Goal: Task Accomplishment & Management: Use online tool/utility

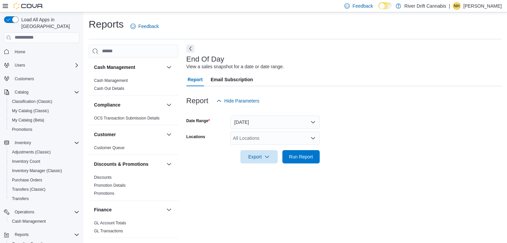
scroll to position [2, 0]
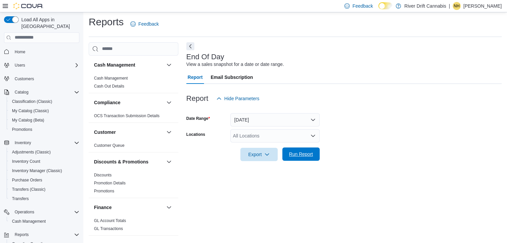
click at [306, 152] on span "Run Report" at bounding box center [301, 154] width 24 height 7
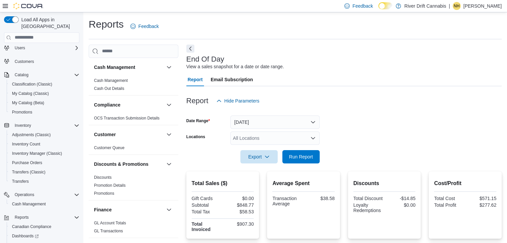
scroll to position [47, 0]
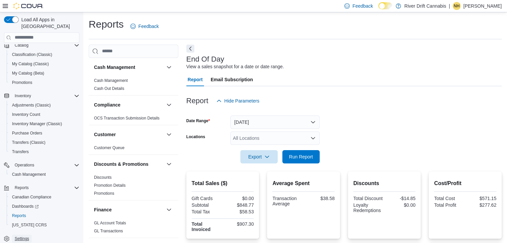
click at [24, 236] on span "Settings" at bounding box center [22, 238] width 14 height 5
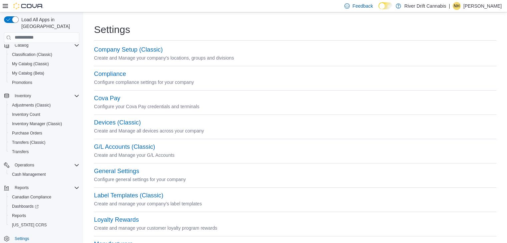
click at [142, 171] on div "General Settings" at bounding box center [295, 172] width 402 height 8
click at [135, 168] on div "General Settings" at bounding box center [295, 172] width 402 height 8
click at [137, 171] on button "General Settings" at bounding box center [116, 171] width 45 height 7
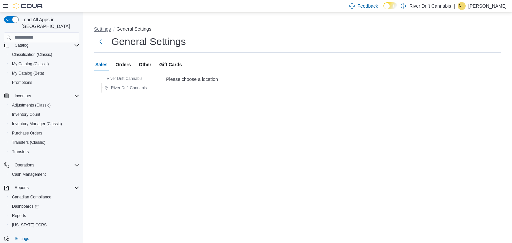
click at [103, 28] on button "Settings" at bounding box center [102, 28] width 17 height 5
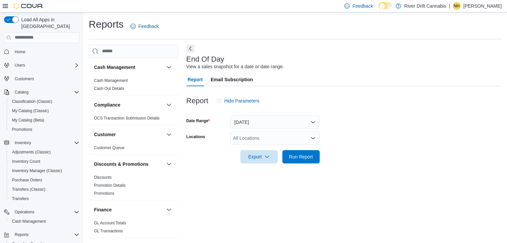
scroll to position [2, 0]
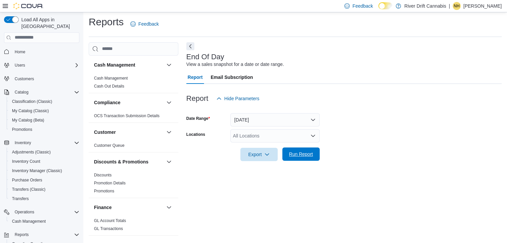
click at [292, 155] on span "Run Report" at bounding box center [301, 154] width 24 height 7
